Goal: Transaction & Acquisition: Download file/media

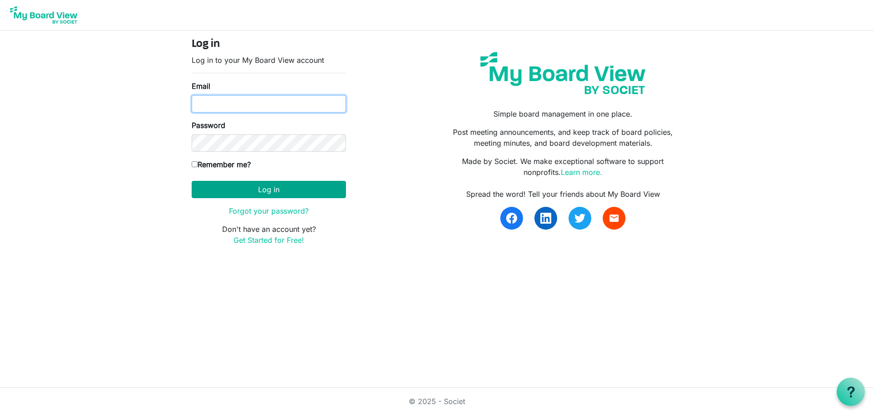
type input "TKL81263@gmail.com"
click at [260, 193] on button "Log in" at bounding box center [269, 189] width 154 height 17
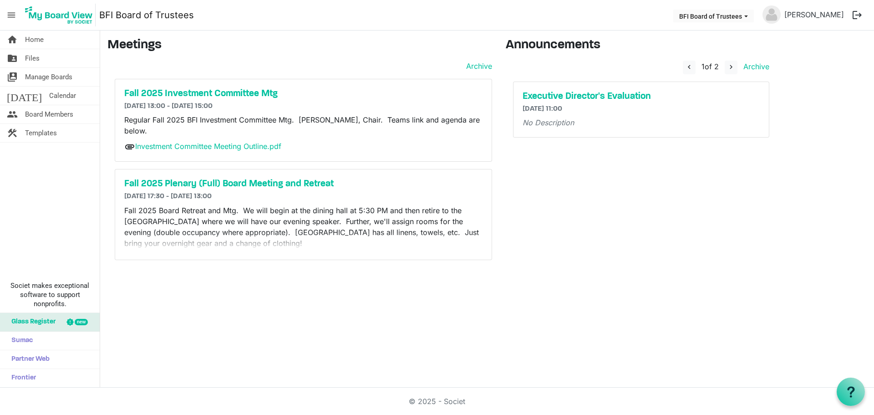
click at [223, 245] on p "Fall 2025 Board Retreat and Mtg. We will begin at the dining hall at 5:30 PM an…" at bounding box center [303, 227] width 358 height 44
click at [262, 230] on p "Fall 2025 Board Retreat and Mtg. We will begin at the dining hall at 5:30 PM an…" at bounding box center [303, 227] width 358 height 44
click at [290, 185] on h5 "Fall 2025 Plenary (Full) Board Meeting and Retreat" at bounding box center [303, 183] width 358 height 11
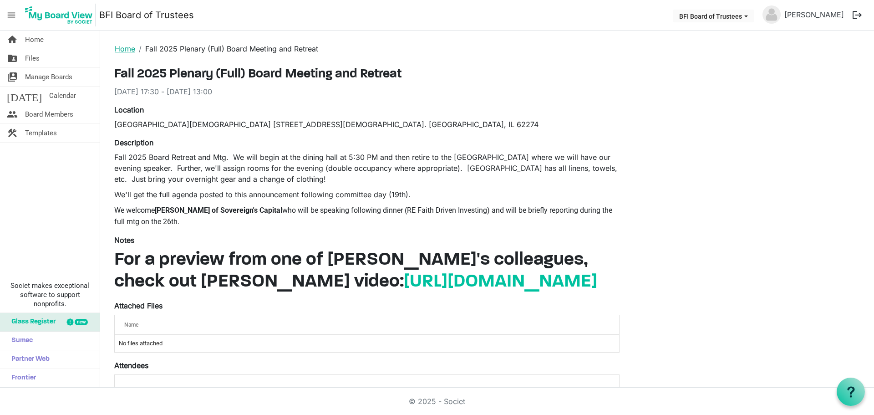
click at [127, 49] on link "Home" at bounding box center [125, 48] width 20 height 9
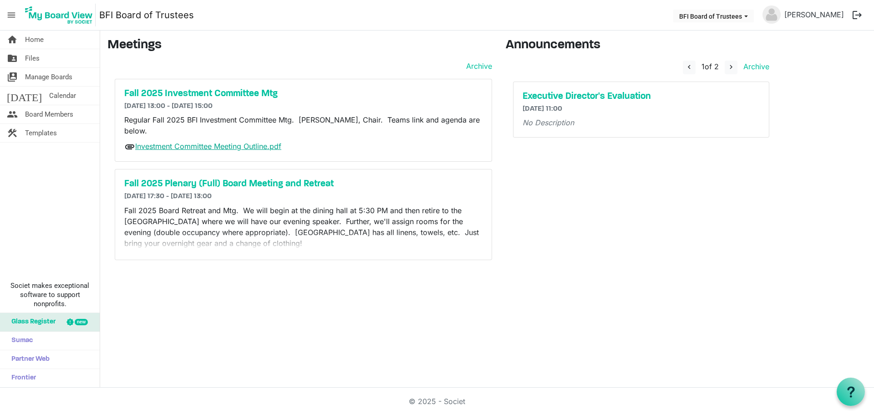
click at [182, 144] on link "Investment Committee Meeting Outline.pdf" at bounding box center [208, 146] width 146 height 9
